Goal: Register for event/course

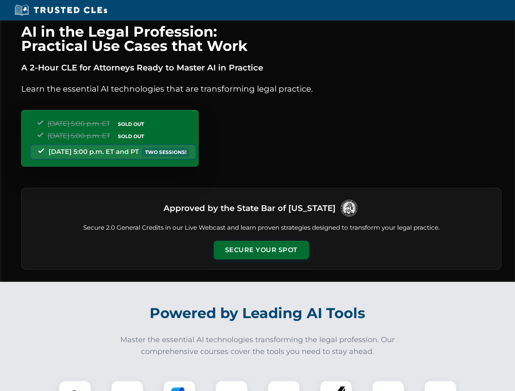
click at [261, 250] on button "Secure Your Spot" at bounding box center [261, 250] width 95 height 19
click at [75, 386] on img at bounding box center [75, 397] width 24 height 24
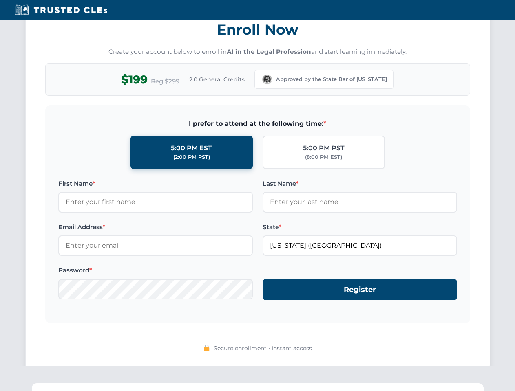
scroll to position [801, 0]
